Goal: Task Accomplishment & Management: Manage account settings

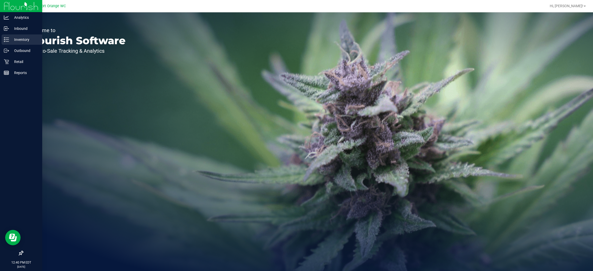
click at [27, 35] on div "Inventory" at bounding box center [22, 39] width 41 height 10
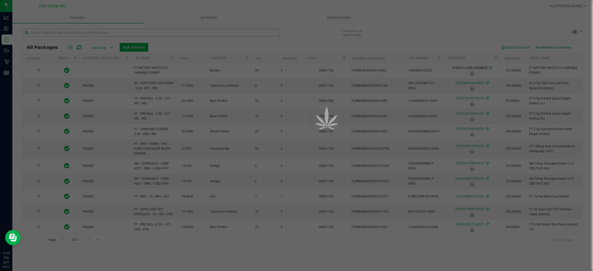
click at [94, 32] on div at bounding box center [296, 135] width 593 height 271
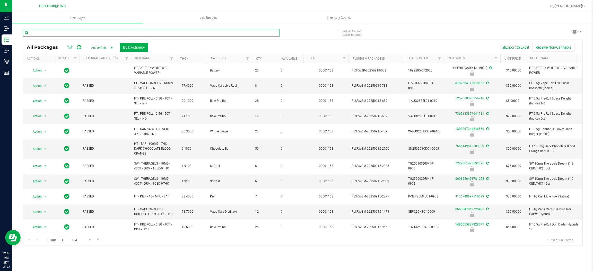
click at [94, 32] on input "text" at bounding box center [151, 33] width 257 height 8
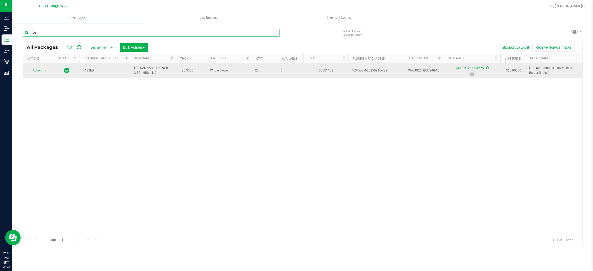
type input "hbg"
click at [147, 70] on span "FT - CANNABIS FLOWER - 3.5G - HBG - IND" at bounding box center [153, 71] width 39 height 10
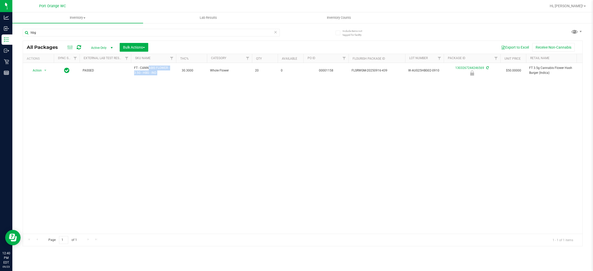
copy td "FT - CANNABIS FLOWER - 3.5G - HBG - IND"
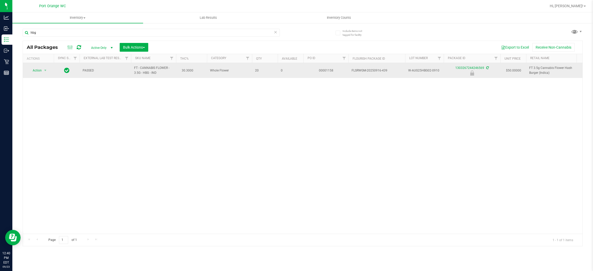
drag, startPoint x: 58, startPoint y: 114, endPoint x: 24, endPoint y: 72, distance: 53.6
click at [58, 114] on div "Action Action Edit attributes Global inventory Locate package Package audit log…" at bounding box center [303, 148] width 560 height 171
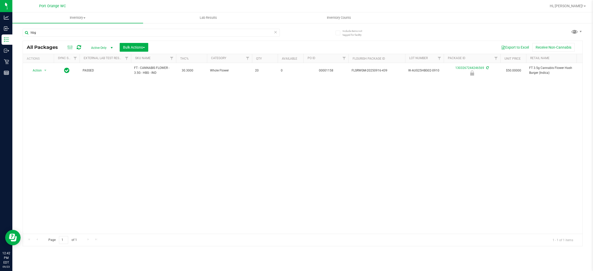
drag, startPoint x: 50, startPoint y: 137, endPoint x: 30, endPoint y: 92, distance: 49.6
click at [50, 136] on div "Action Action Edit attributes Global inventory Locate package Package audit log…" at bounding box center [303, 148] width 560 height 171
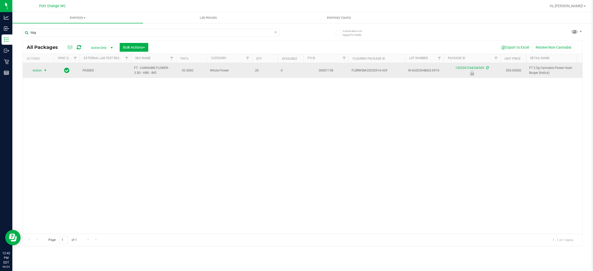
click at [36, 72] on span "Action" at bounding box center [35, 70] width 14 height 7
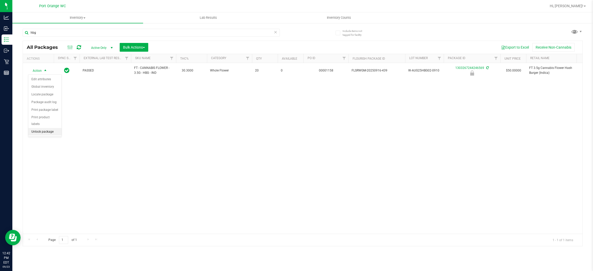
click at [50, 128] on li "Unlock package" at bounding box center [44, 132] width 33 height 8
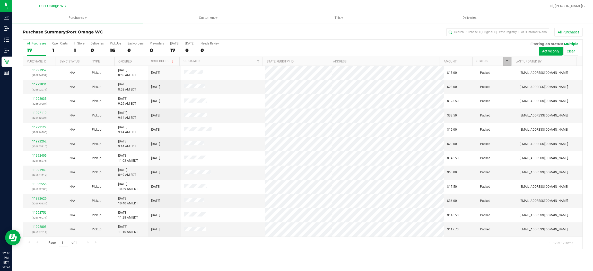
click at [507, 62] on span "Filter" at bounding box center [507, 61] width 4 height 4
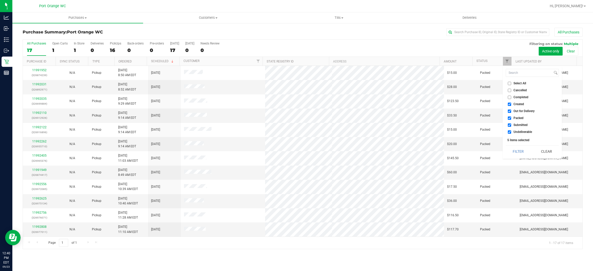
drag, startPoint x: 519, startPoint y: 103, endPoint x: 518, endPoint y: 108, distance: 4.2
click at [519, 103] on span "Created" at bounding box center [518, 104] width 11 height 3
click at [511, 103] on input "Created" at bounding box center [509, 104] width 3 height 3
checkbox input "false"
click at [518, 110] on span "Out for Delivery" at bounding box center [523, 111] width 21 height 3
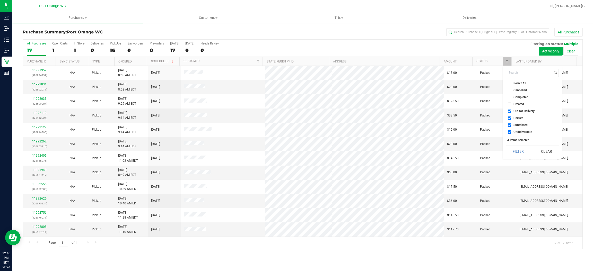
click at [511, 110] on input "Out for Delivery" at bounding box center [509, 111] width 3 height 3
checkbox input "false"
click at [520, 117] on span "Packed" at bounding box center [518, 118] width 10 height 3
click at [511, 117] on input "Packed" at bounding box center [509, 118] width 3 height 3
checkbox input "false"
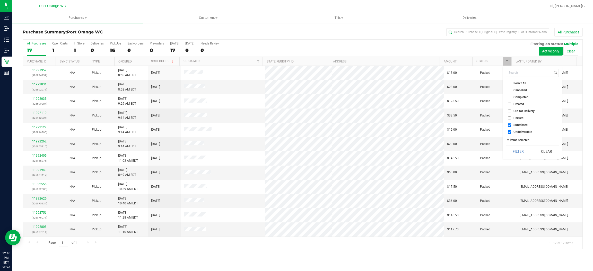
click at [521, 130] on span "Undeliverable" at bounding box center [522, 131] width 19 height 3
click at [511, 130] on input "Undeliverable" at bounding box center [509, 131] width 3 height 3
checkbox input "false"
click at [516, 153] on button "Filter" at bounding box center [518, 151] width 25 height 11
